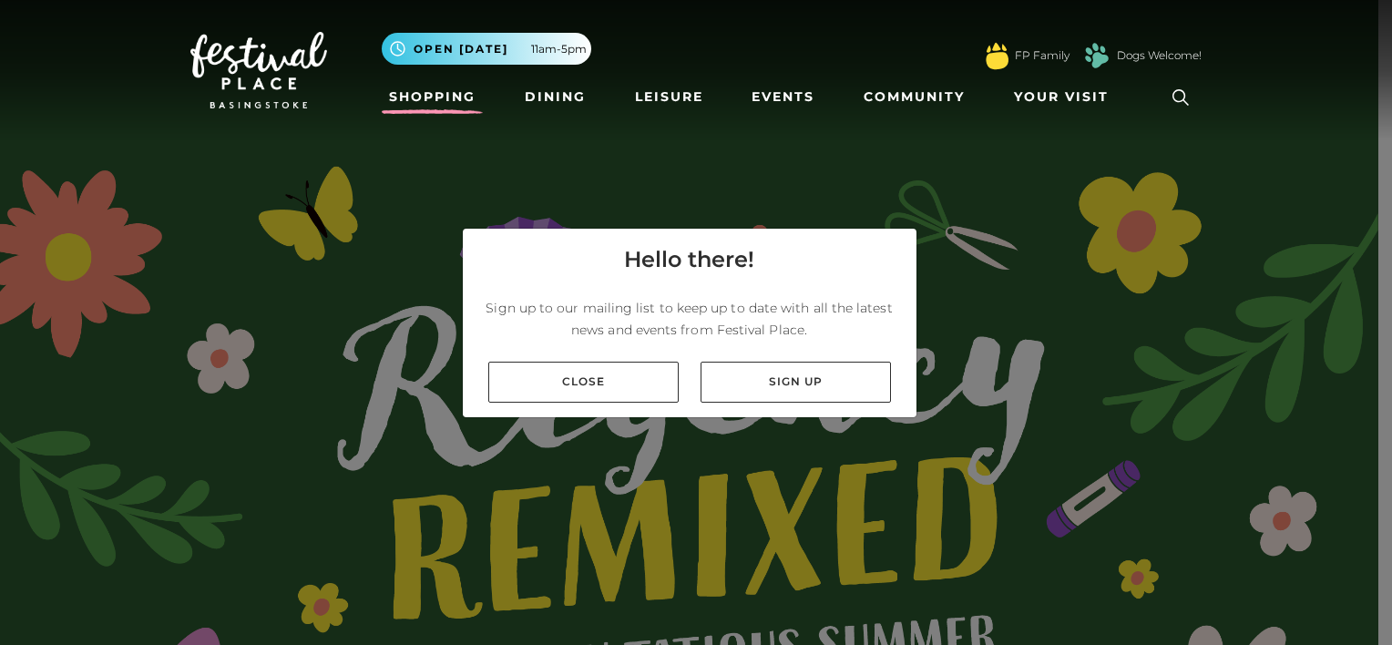
click at [448, 92] on link "Shopping" at bounding box center [432, 97] width 101 height 34
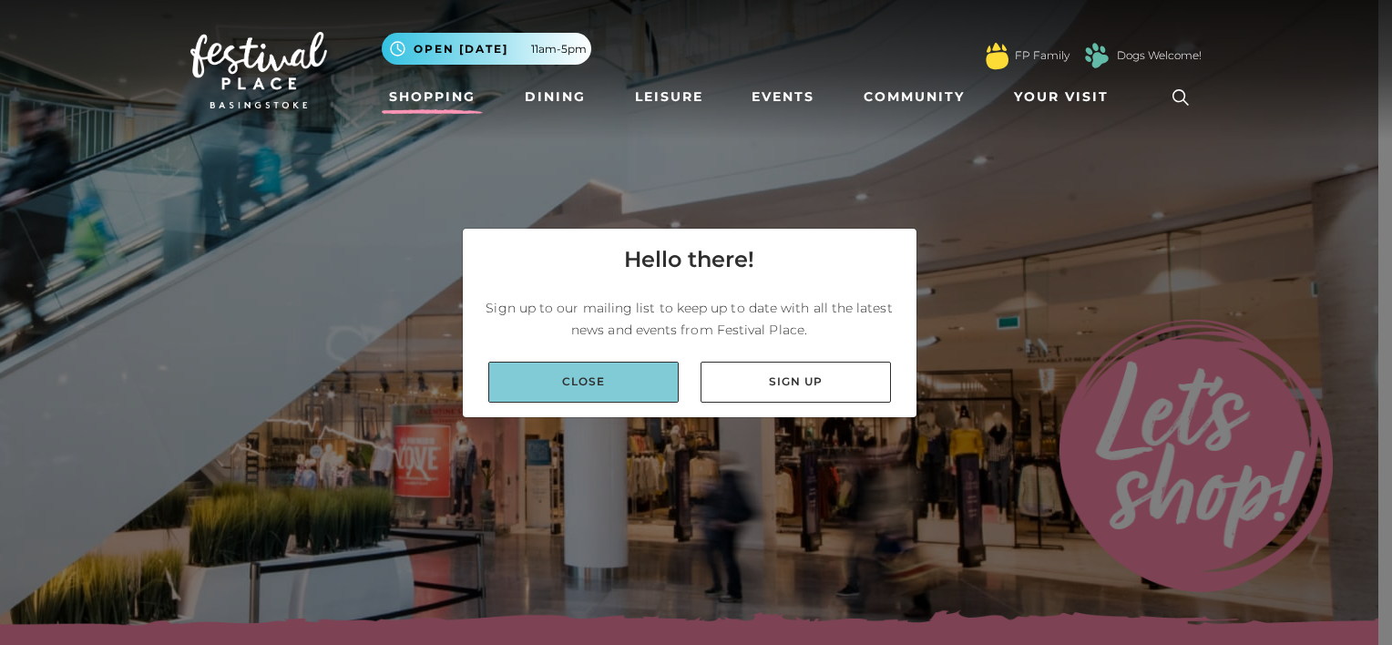
click at [647, 383] on link "Close" at bounding box center [583, 382] width 190 height 41
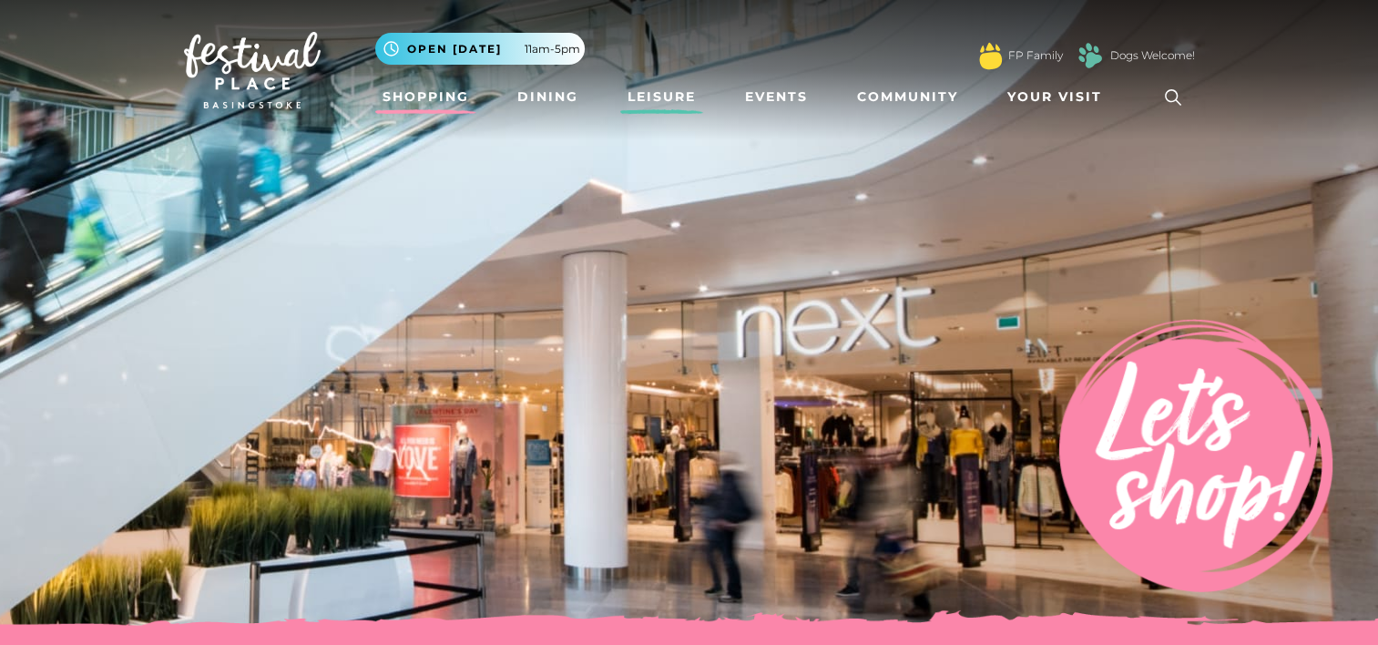
click at [689, 107] on link "Leisure" at bounding box center [661, 97] width 83 height 34
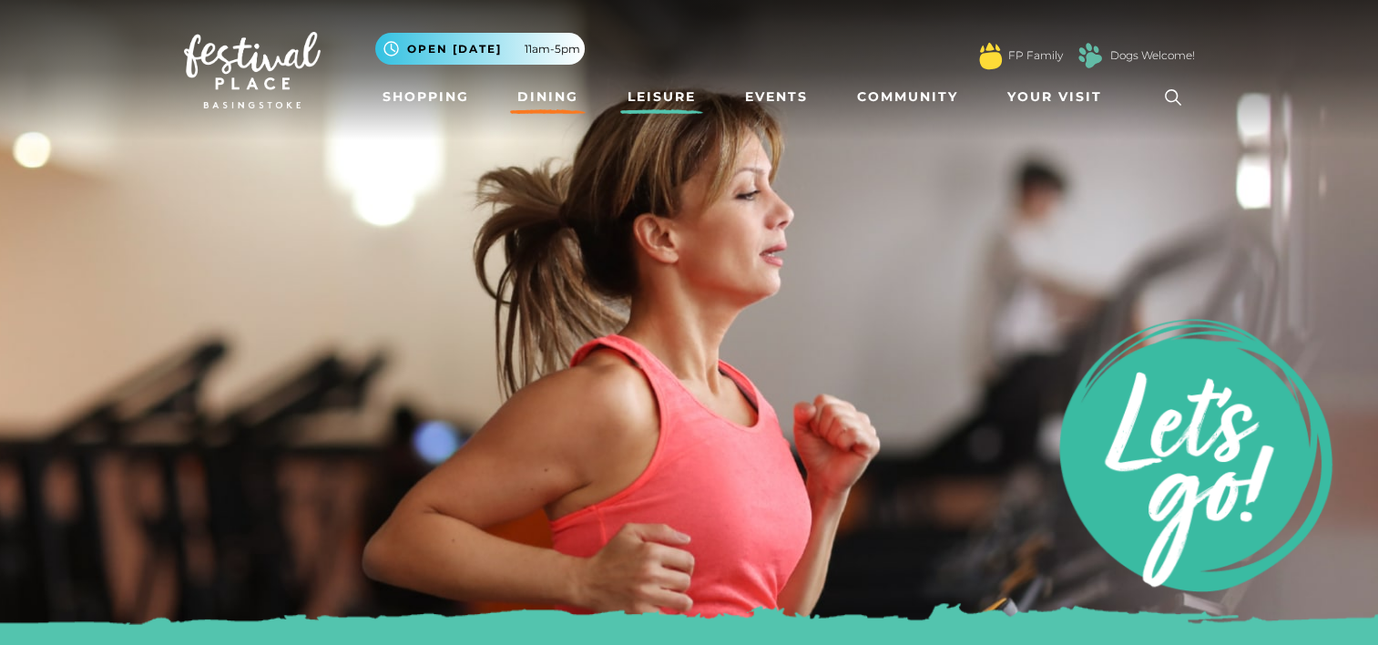
click at [563, 107] on link "Dining" at bounding box center [548, 97] width 76 height 34
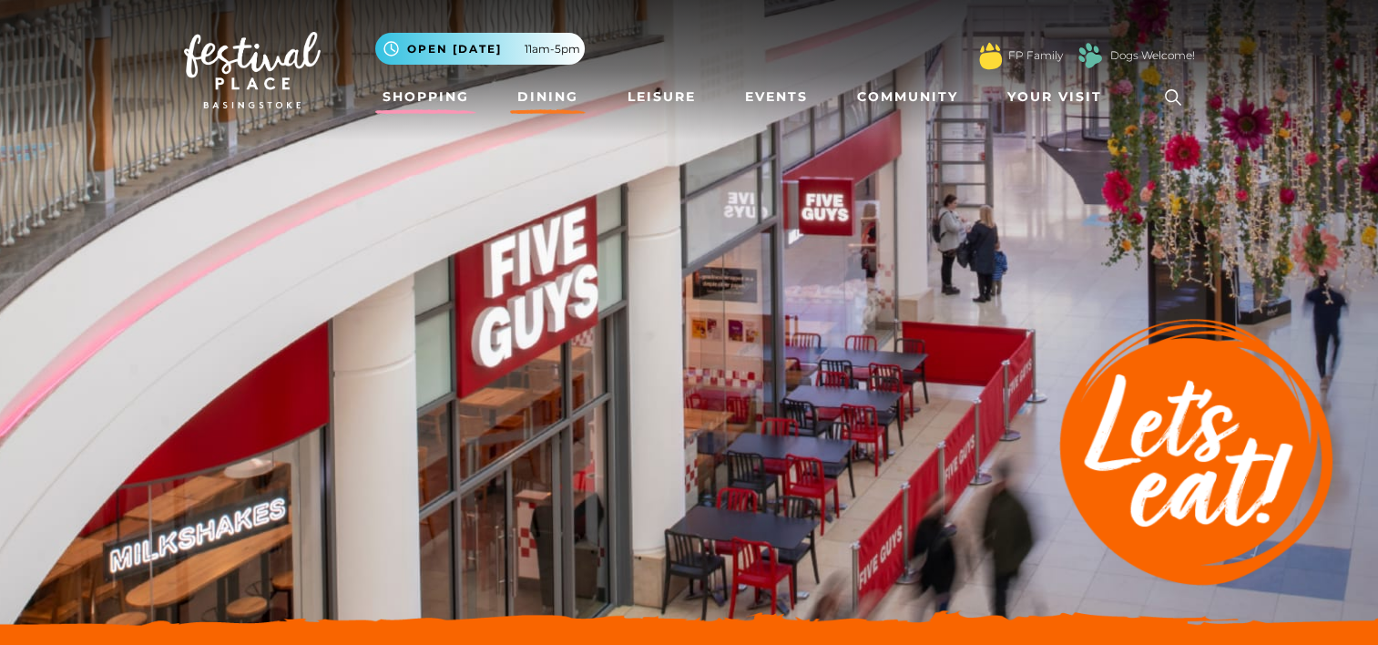
click at [432, 89] on link "Shopping" at bounding box center [425, 97] width 101 height 34
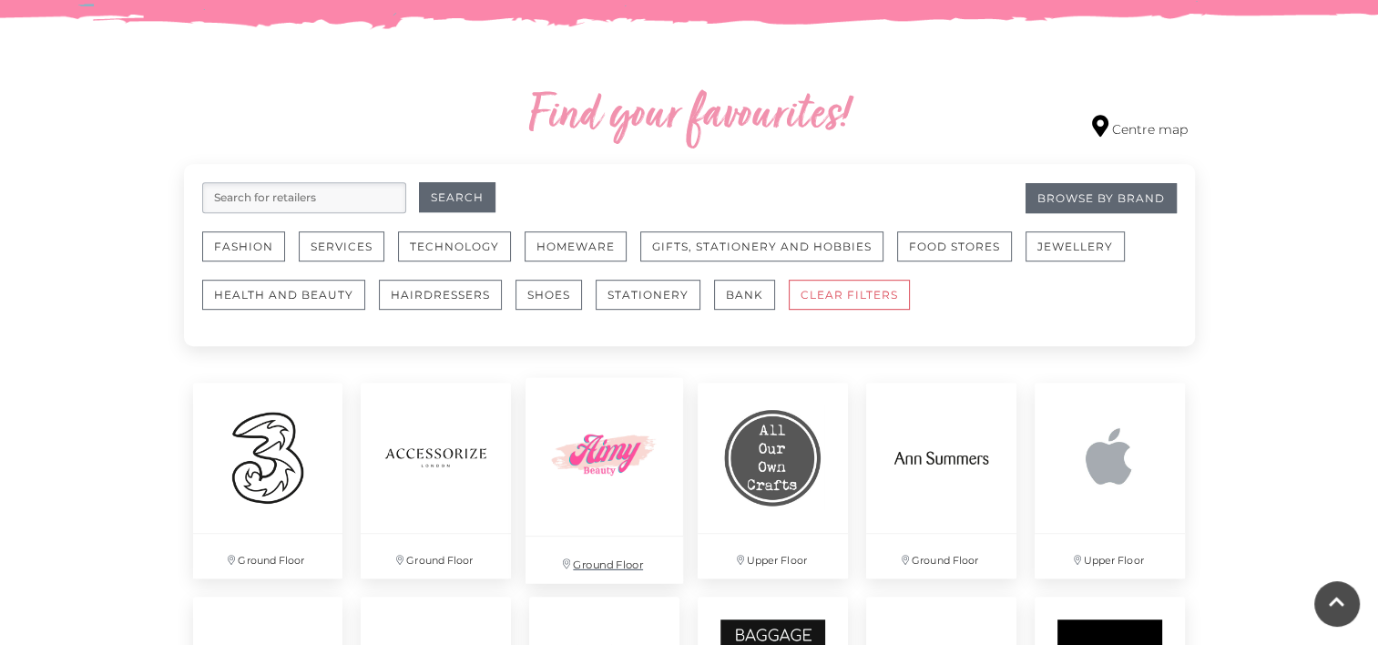
scroll to position [1184, 0]
